Goal: Check status: Check status

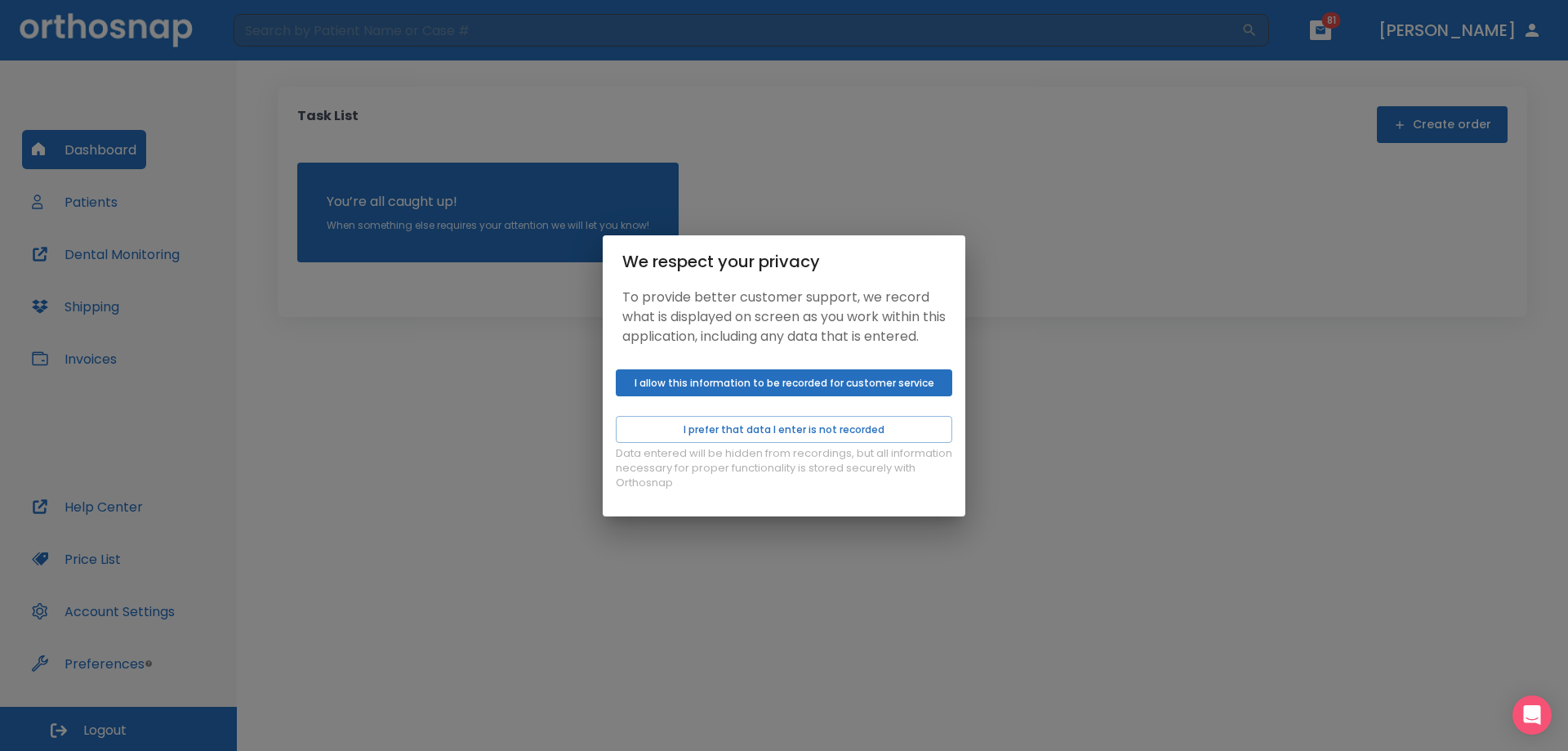
click at [718, 396] on button "I allow this information to be recorded for customer service" at bounding box center [784, 382] width 336 height 27
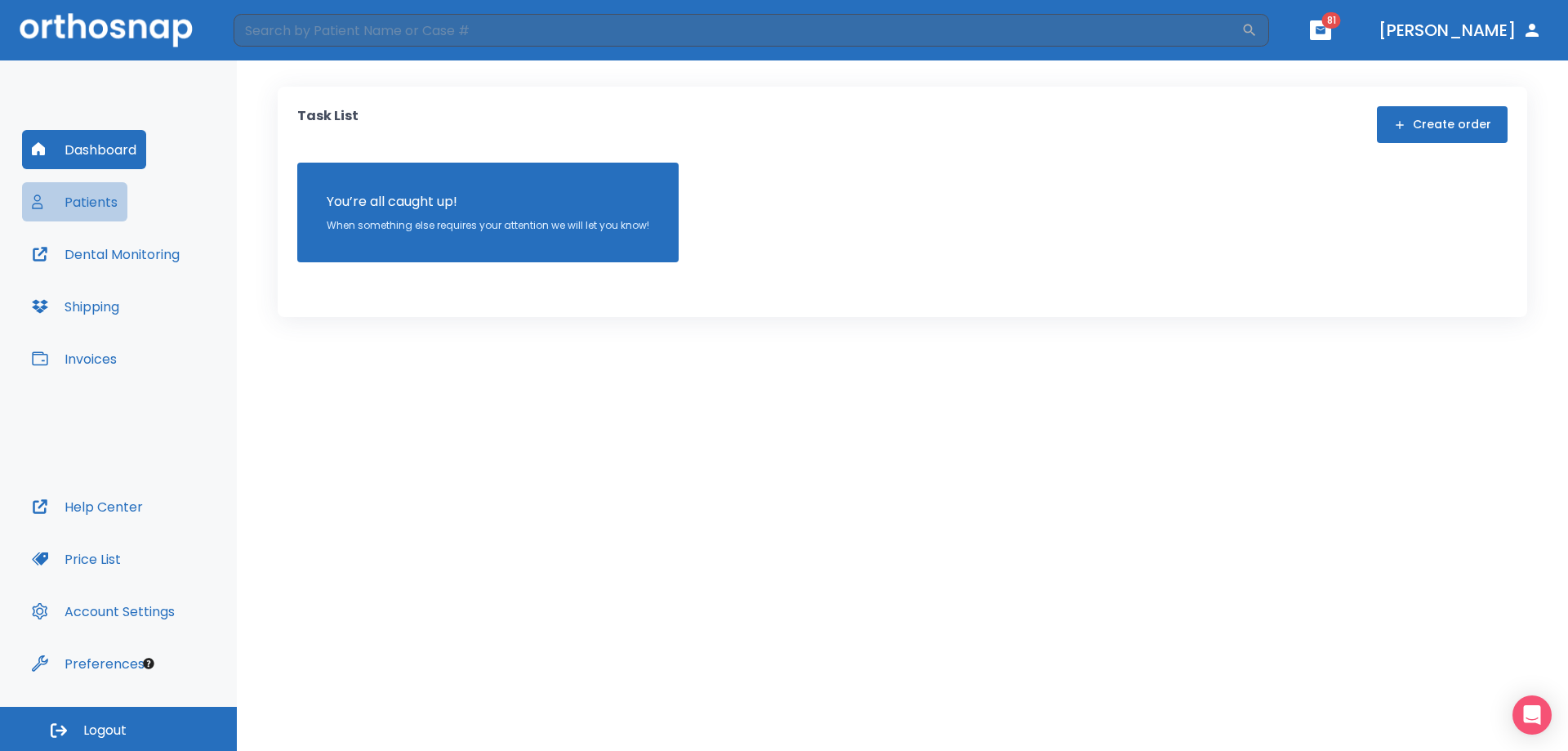
click at [70, 212] on button "Patients" at bounding box center [74, 201] width 106 height 39
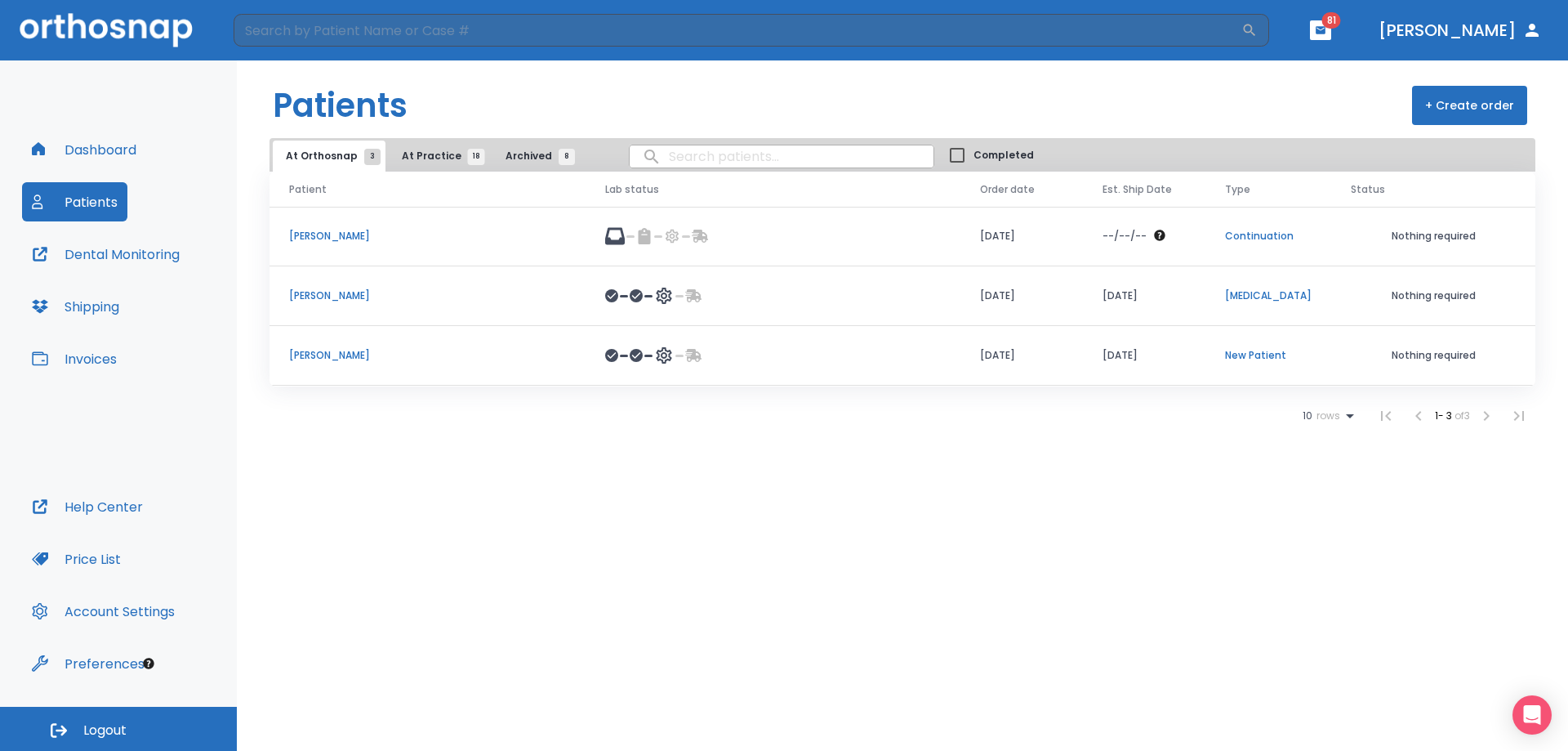
click at [348, 233] on p "[PERSON_NAME]" at bounding box center [427, 236] width 277 height 15
